Goal: Task Accomplishment & Management: Manage account settings

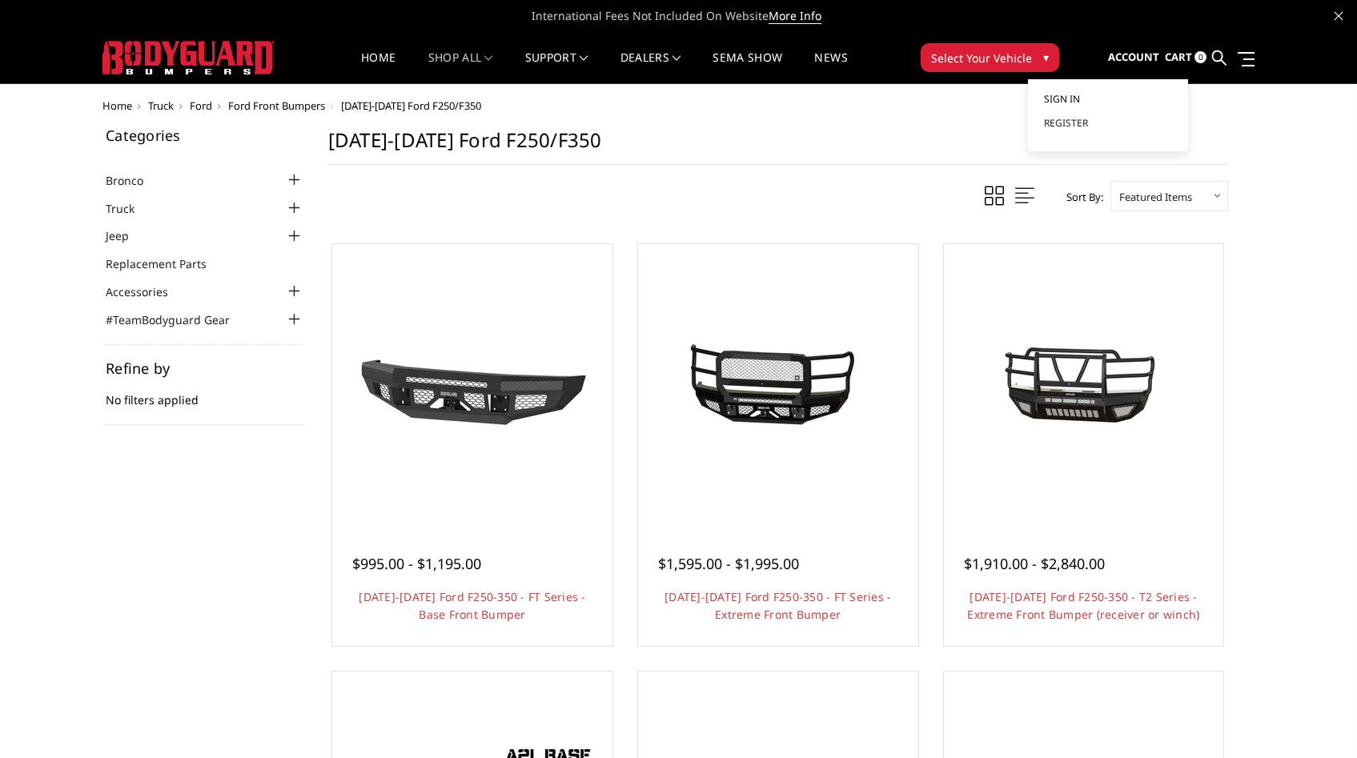
click at [1082, 102] on link "Sign in" at bounding box center [1108, 99] width 128 height 24
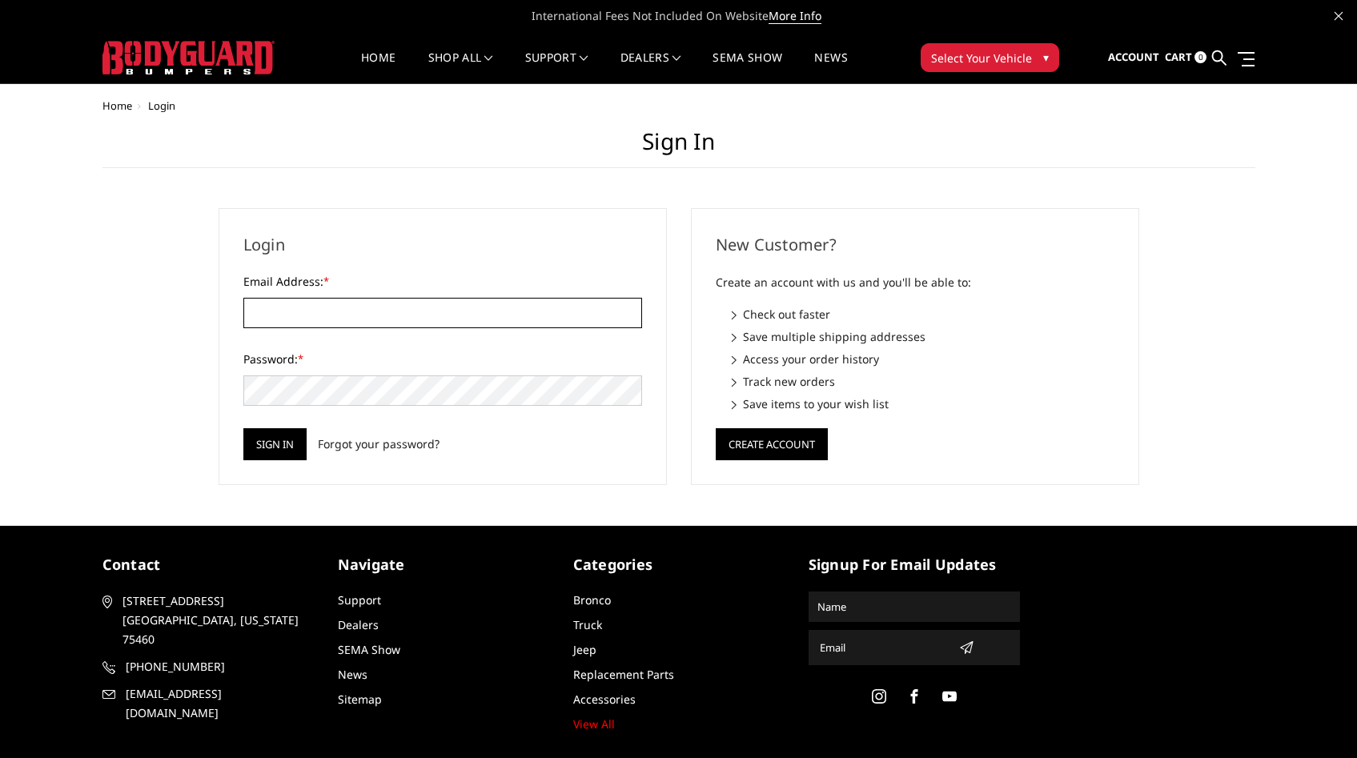
click at [290, 316] on input "Email Address: *" at bounding box center [442, 313] width 399 height 30
type input "[EMAIL_ADDRESS][DOMAIN_NAME]"
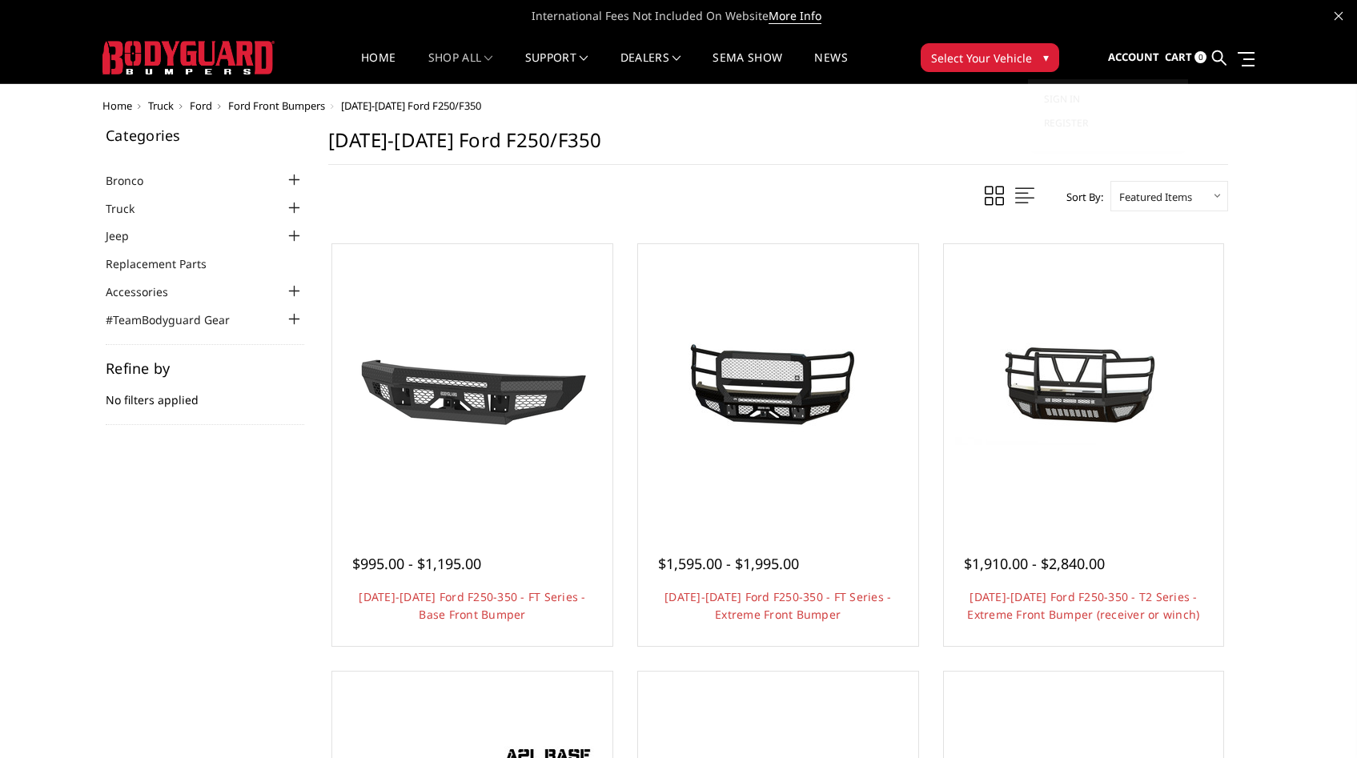
click at [1149, 59] on span "Account" at bounding box center [1133, 57] width 51 height 14
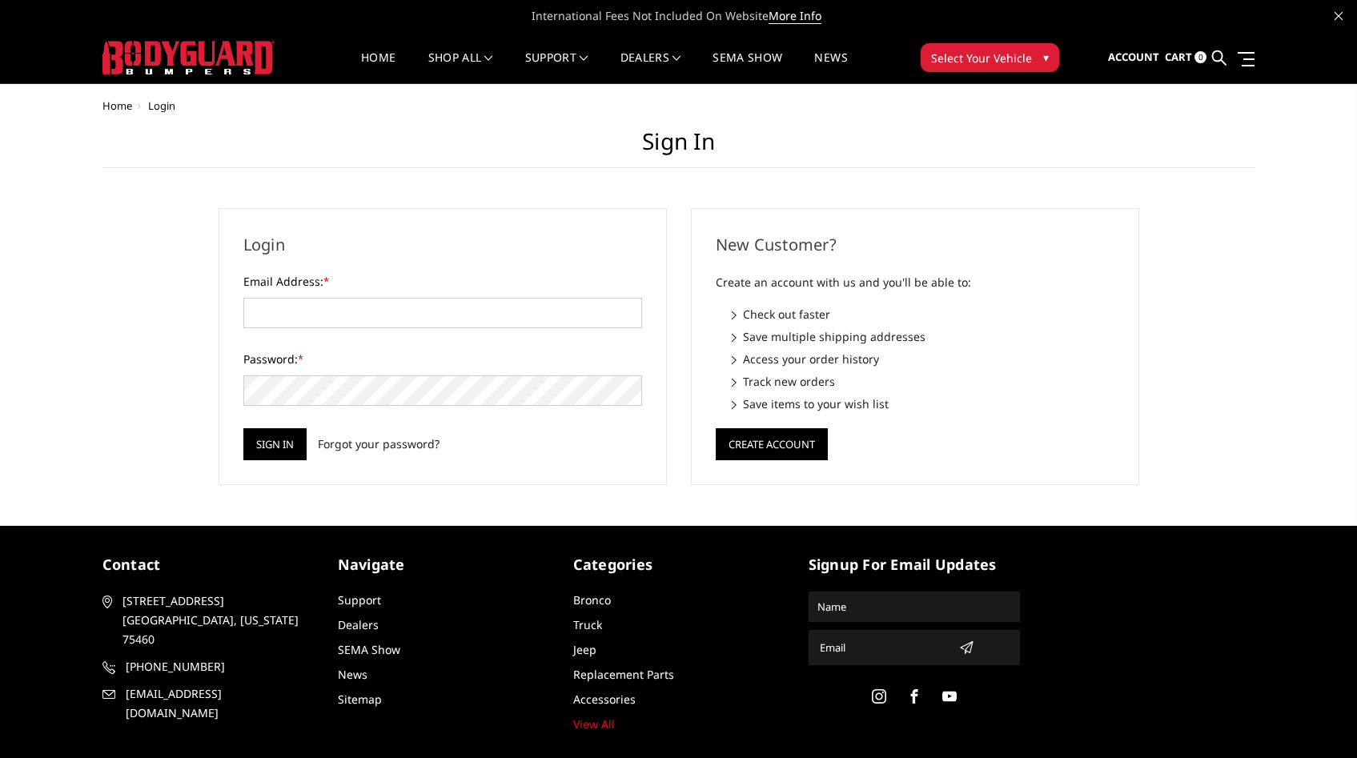
click at [1070, 98] on body "International Fees Not Included On Website More Info Home shop all Bronco 2021-…" at bounding box center [678, 408] width 1357 height 816
click at [406, 306] on input "Email Address: *" at bounding box center [442, 313] width 399 height 30
click at [422, 314] on input "Email Address: *" at bounding box center [442, 313] width 399 height 30
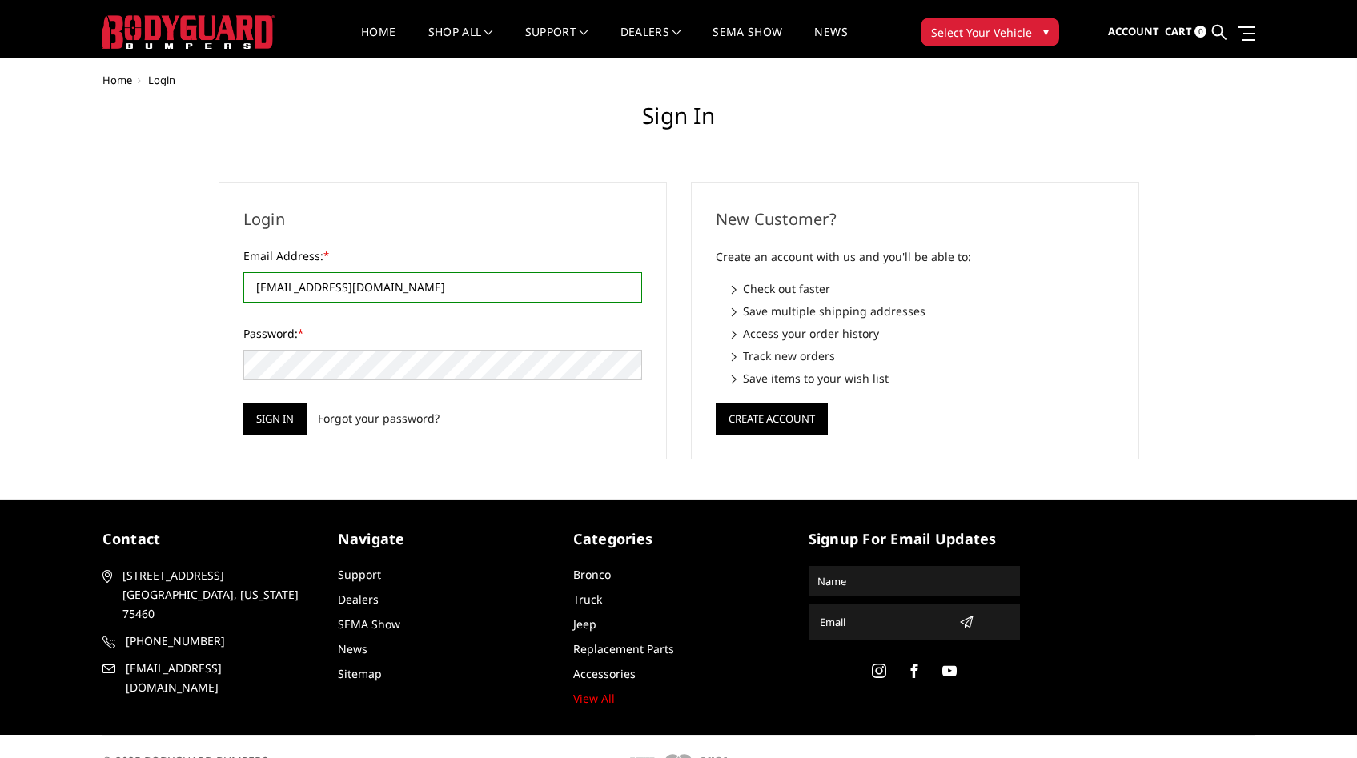
scroll to position [21, 0]
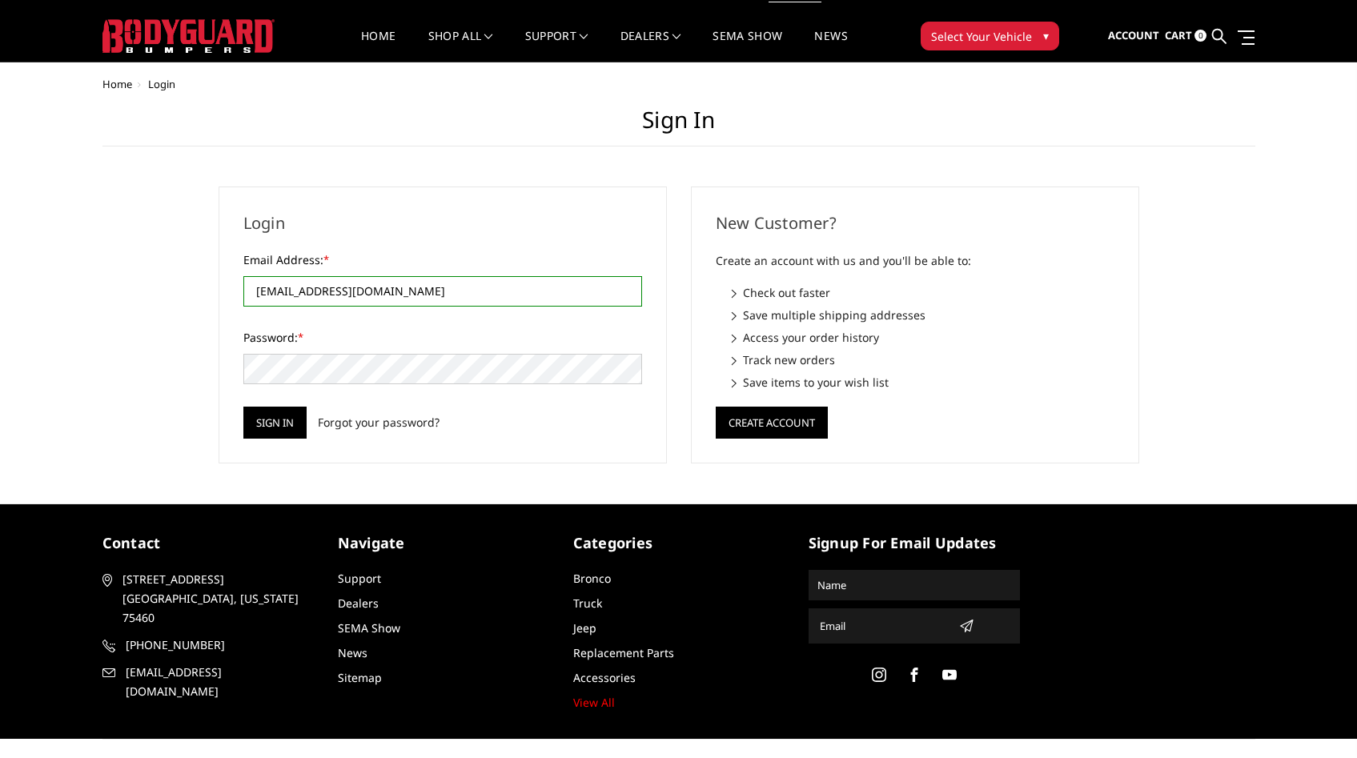
drag, startPoint x: 414, startPoint y: 295, endPoint x: 172, endPoint y: 283, distance: 242.1
click at [172, 283] on div "Home Login Sign in Login Email Address: * purchasing@raskull.com Please use a v…" at bounding box center [678, 270] width 1153 height 385
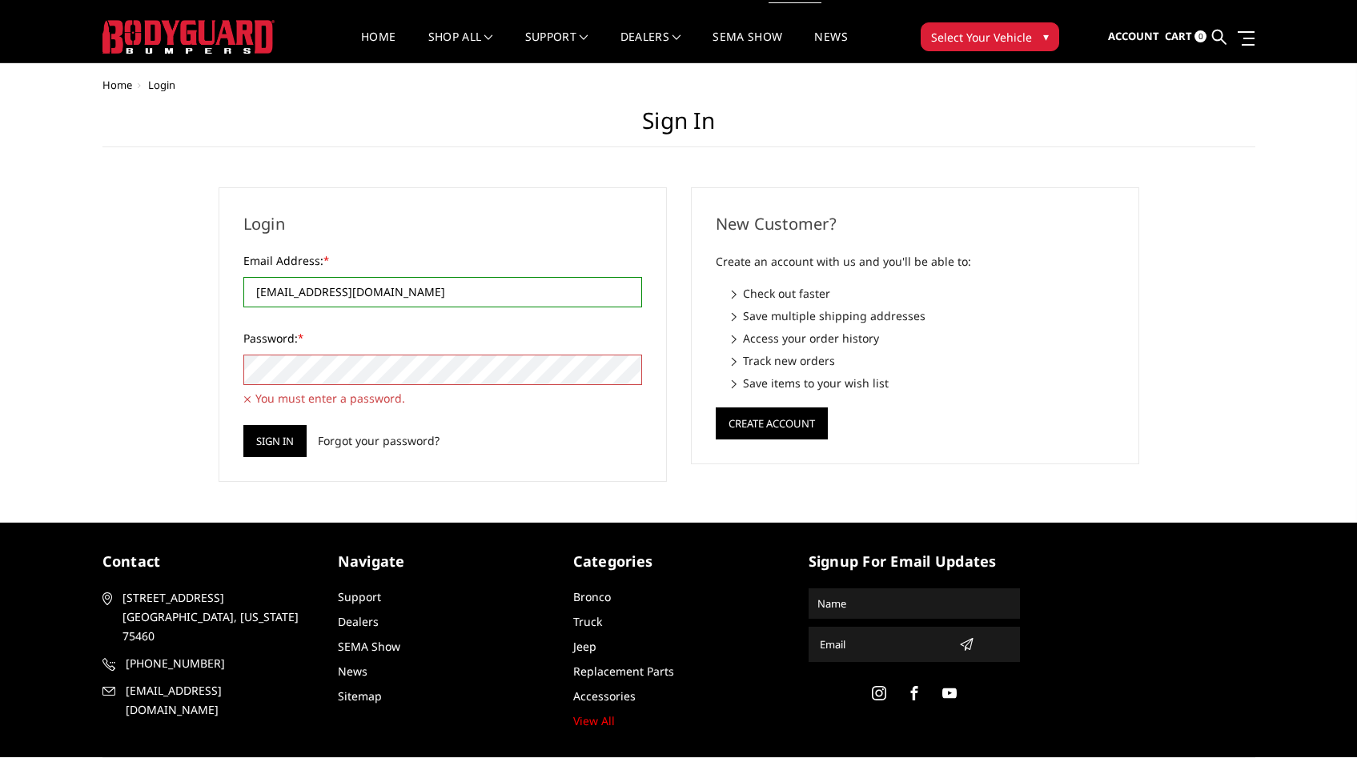
drag, startPoint x: 393, startPoint y: 292, endPoint x: 175, endPoint y: 292, distance: 218.6
click at [175, 292] on div "Home Login Sign in Login Email Address: * sales.lbk@raskull.com Please use a va…" at bounding box center [678, 280] width 1153 height 403
type input "purchasing@raskull.com"
